Goal: Information Seeking & Learning: Learn about a topic

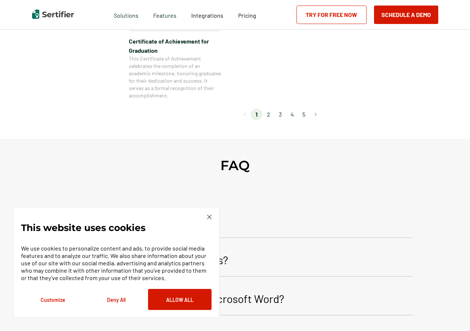
scroll to position [739, 0]
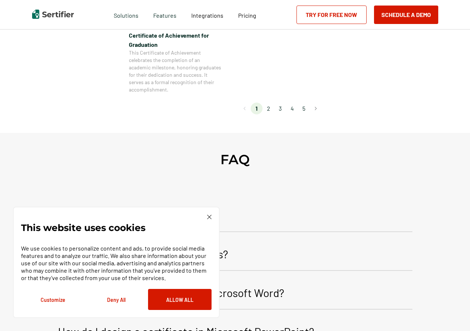
click at [270, 108] on li "2" at bounding box center [269, 109] width 12 height 12
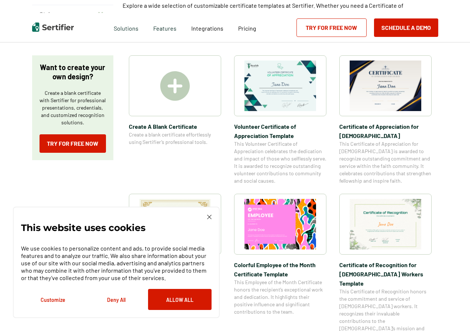
scroll to position [0, 0]
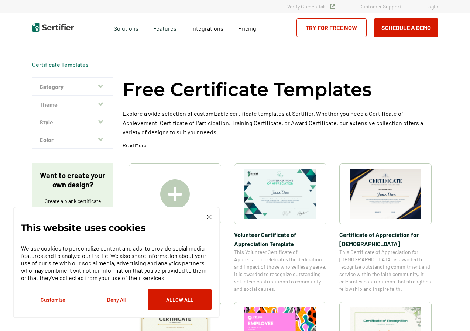
click at [382, 195] on img at bounding box center [386, 194] width 72 height 51
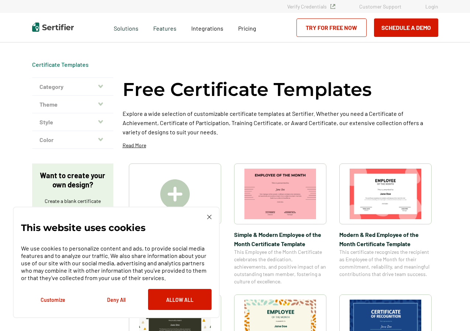
click at [287, 209] on img at bounding box center [281, 194] width 72 height 51
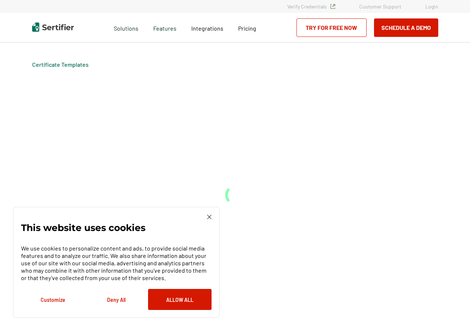
click at [286, 209] on div "Certificate Templates" at bounding box center [235, 186] width 443 height 289
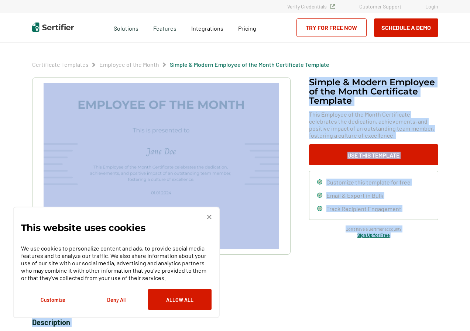
click at [209, 215] on img at bounding box center [209, 217] width 4 height 4
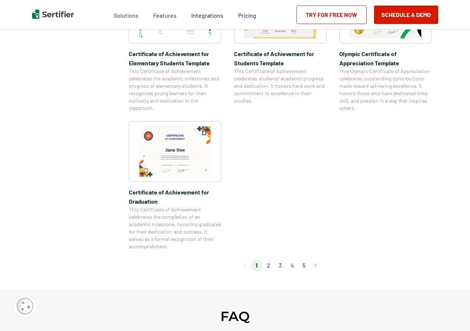
scroll to position [591, 0]
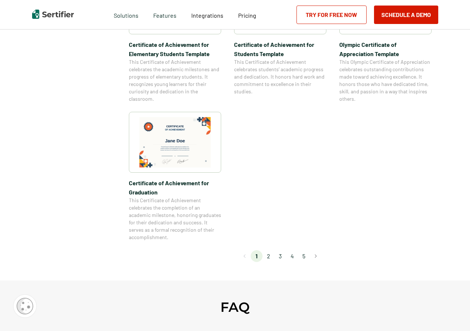
click at [270, 258] on li "2" at bounding box center [269, 257] width 12 height 12
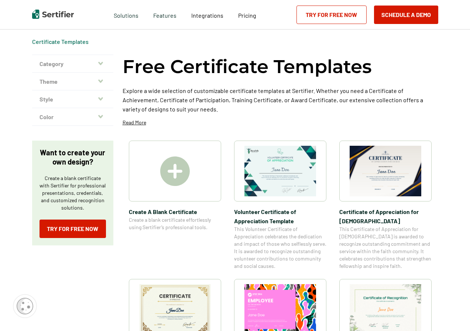
scroll to position [0, 0]
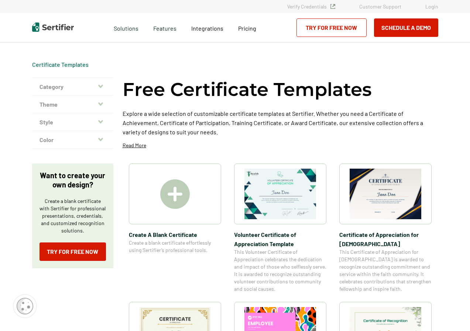
click at [290, 197] on img at bounding box center [281, 194] width 72 height 51
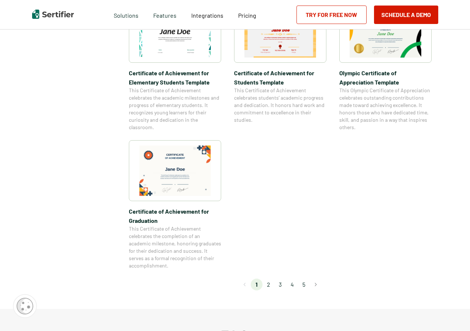
scroll to position [665, 0]
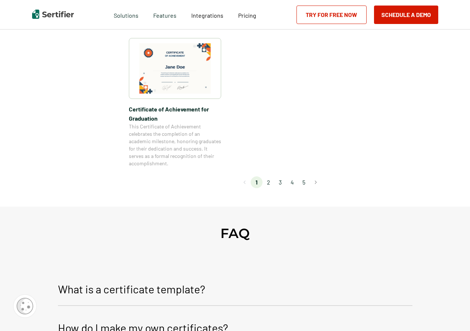
click at [269, 184] on li "2" at bounding box center [269, 183] width 12 height 12
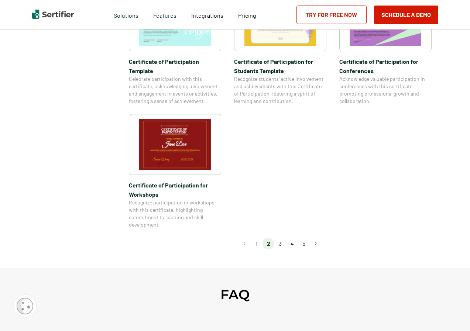
scroll to position [628, 0]
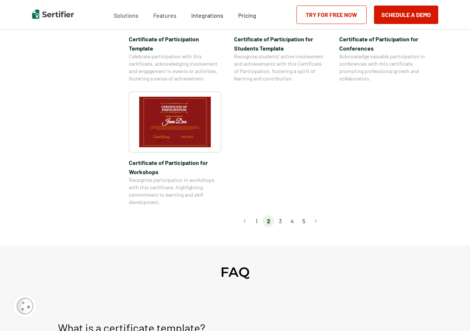
click at [282, 215] on li "3" at bounding box center [281, 221] width 12 height 12
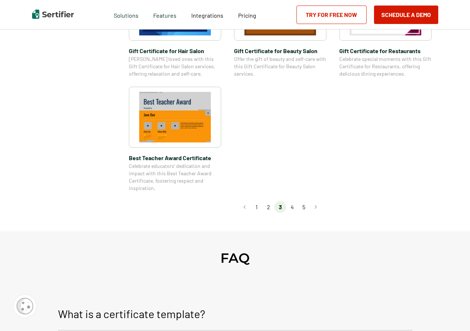
scroll to position [554, 0]
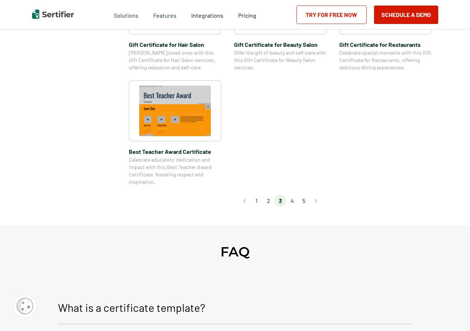
click at [294, 201] on li "4" at bounding box center [292, 201] width 12 height 12
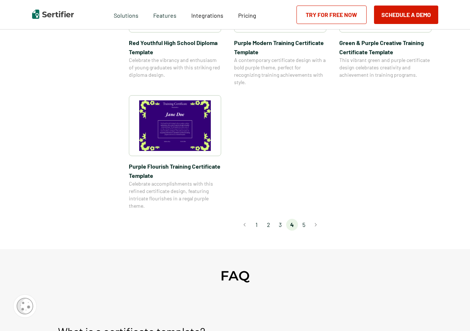
click at [304, 225] on li "5" at bounding box center [304, 225] width 12 height 12
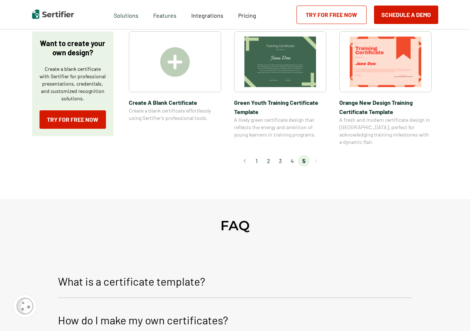
scroll to position [185, 0]
